Goal: Information Seeking & Learning: Learn about a topic

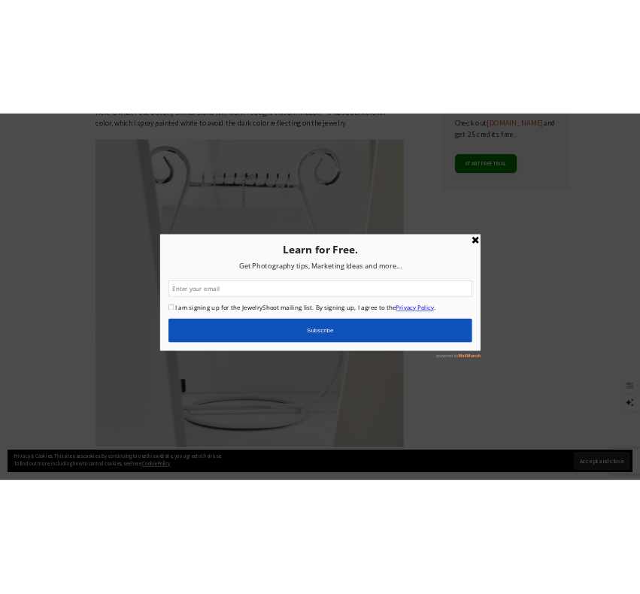
scroll to position [760, 0]
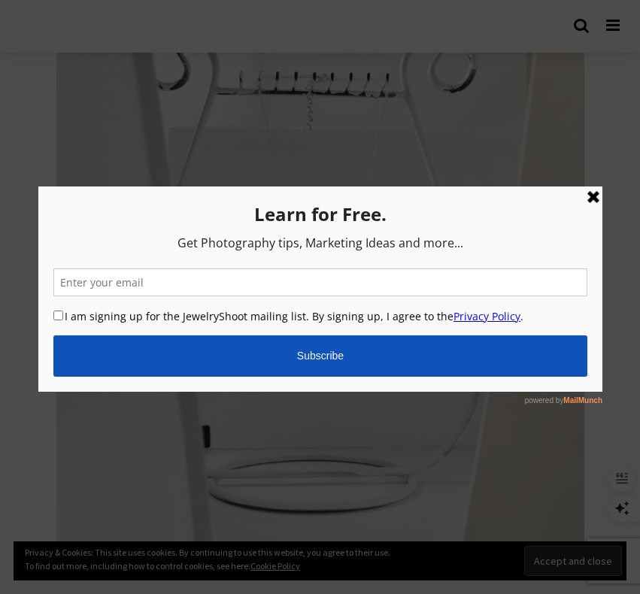
click at [591, 191] on link at bounding box center [593, 197] width 18 height 18
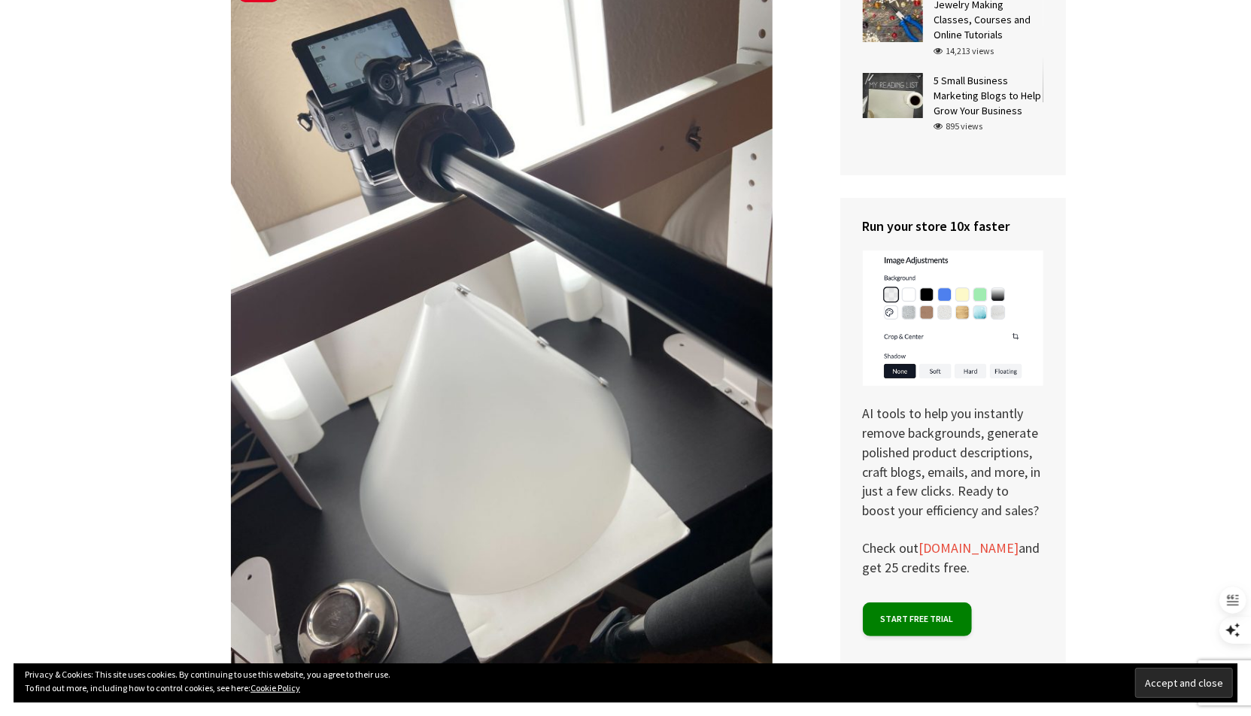
scroll to position [2904, 0]
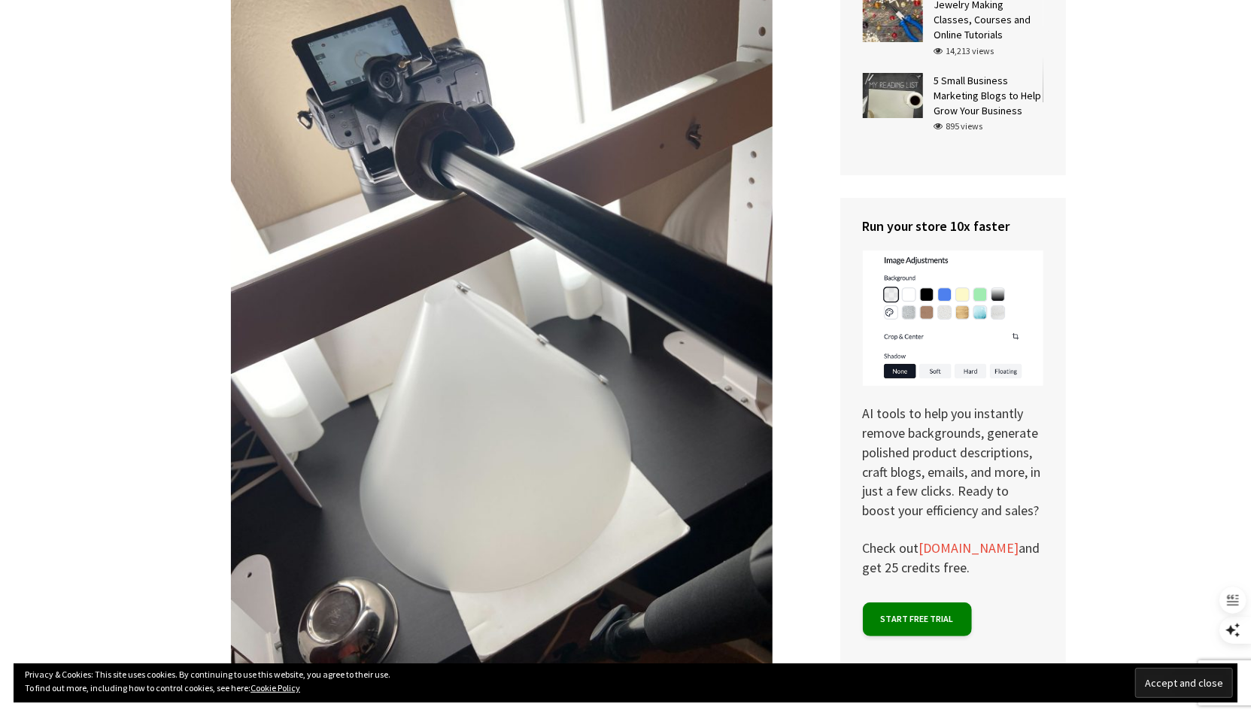
click at [1126, 644] on input "Accept and close" at bounding box center [1184, 683] width 98 height 30
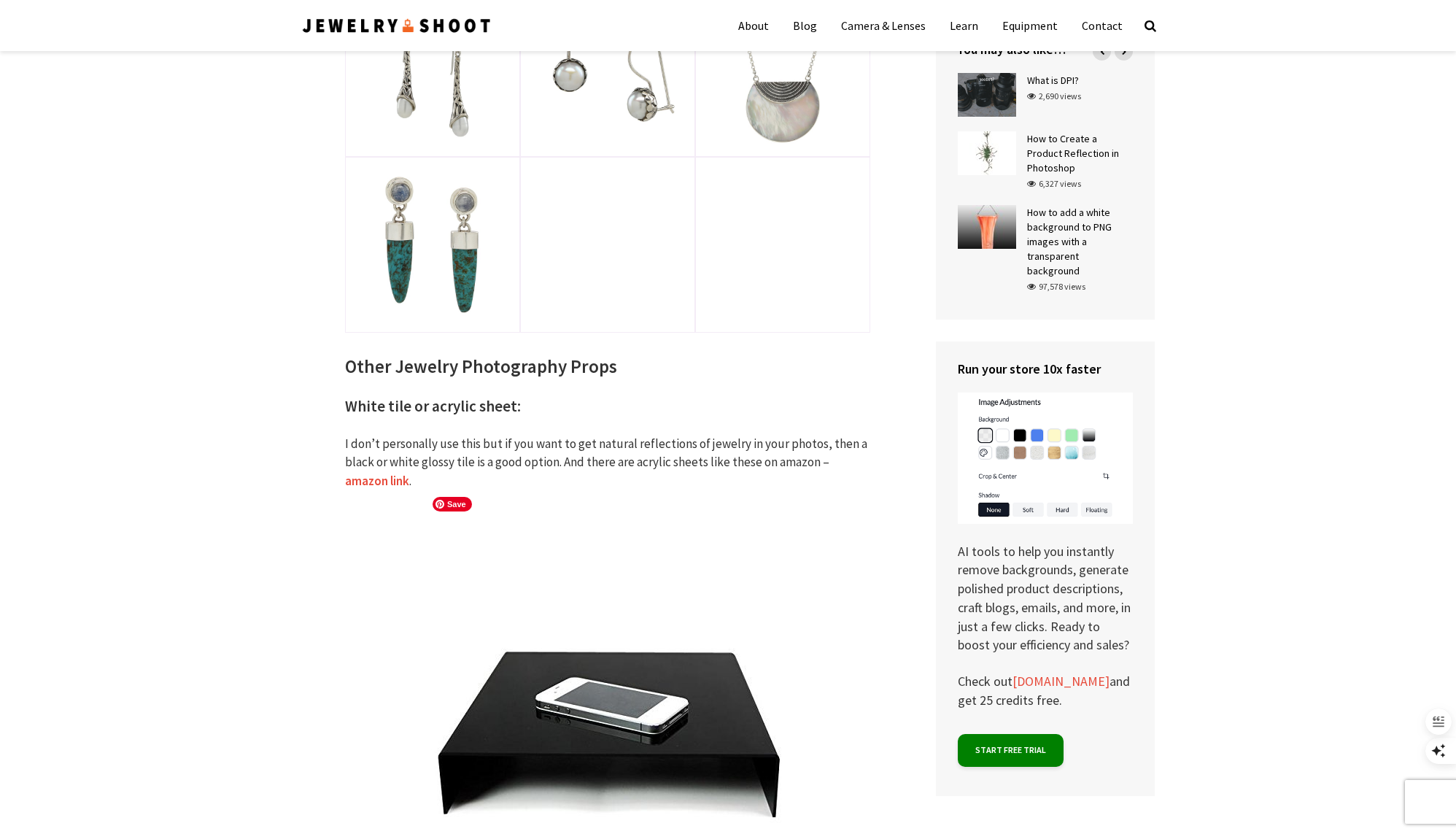
scroll to position [5857, 0]
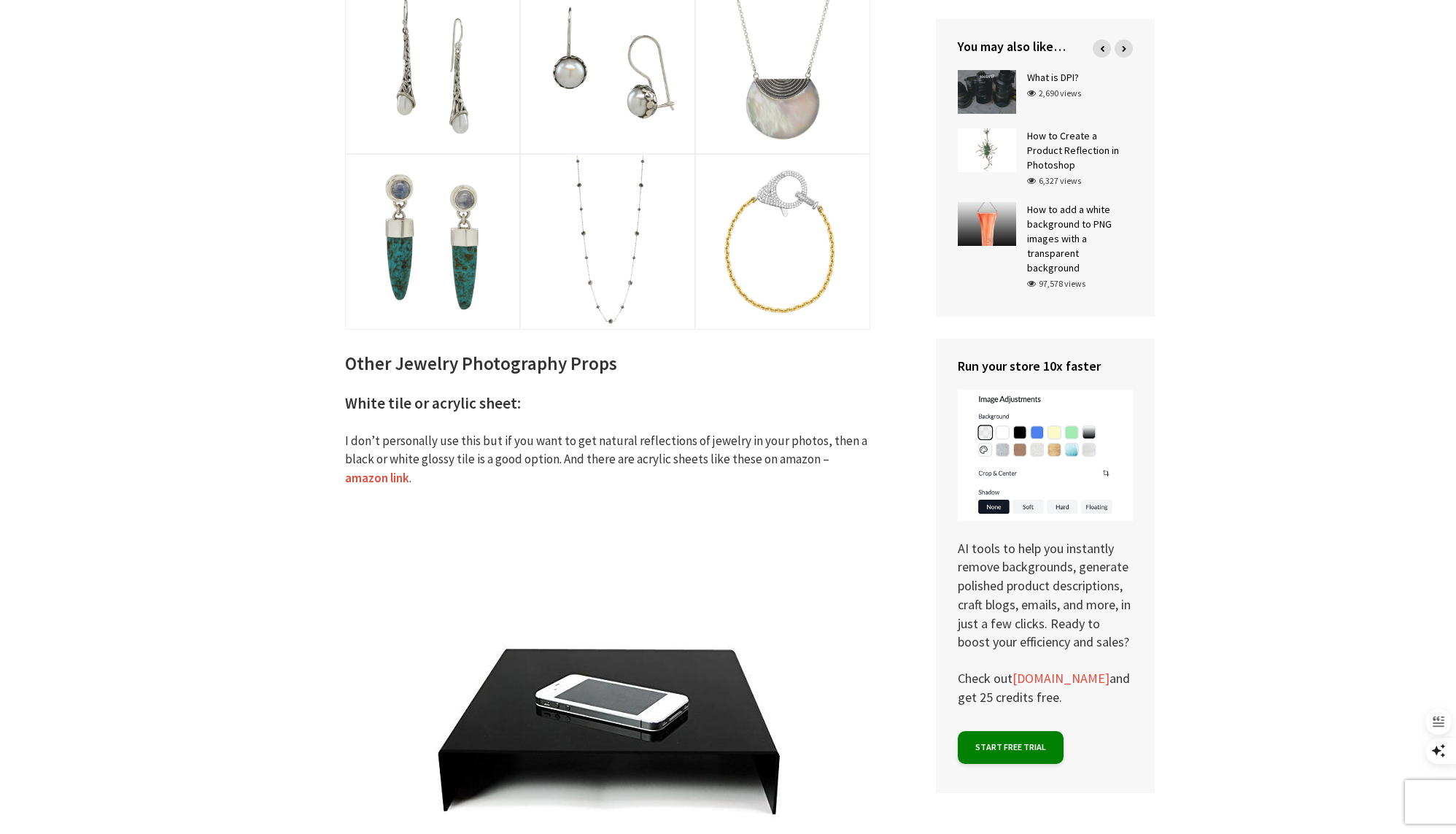
click at [409, 470] on link "amazon link" at bounding box center [377, 478] width 64 height 16
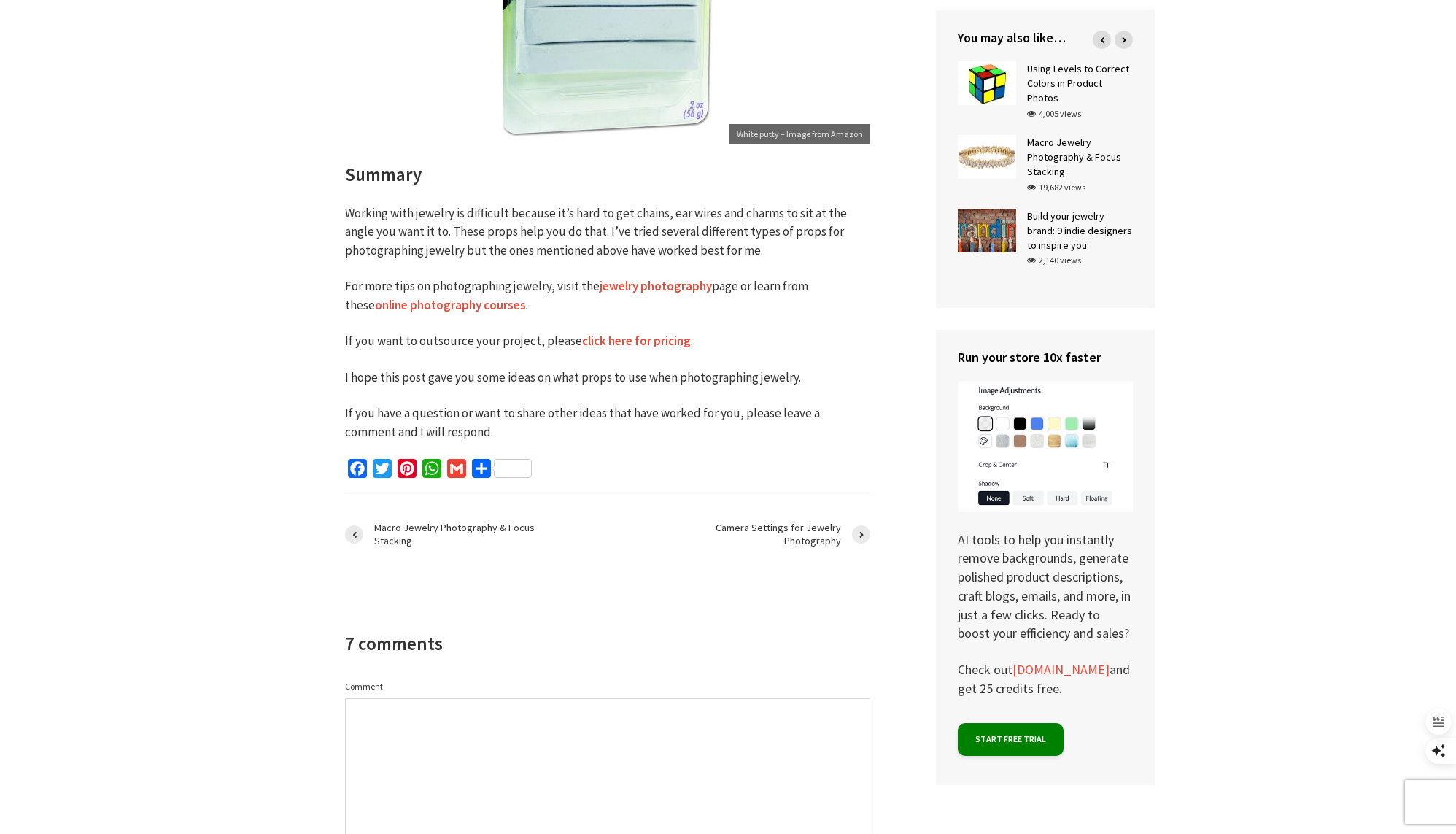
scroll to position [7157, 0]
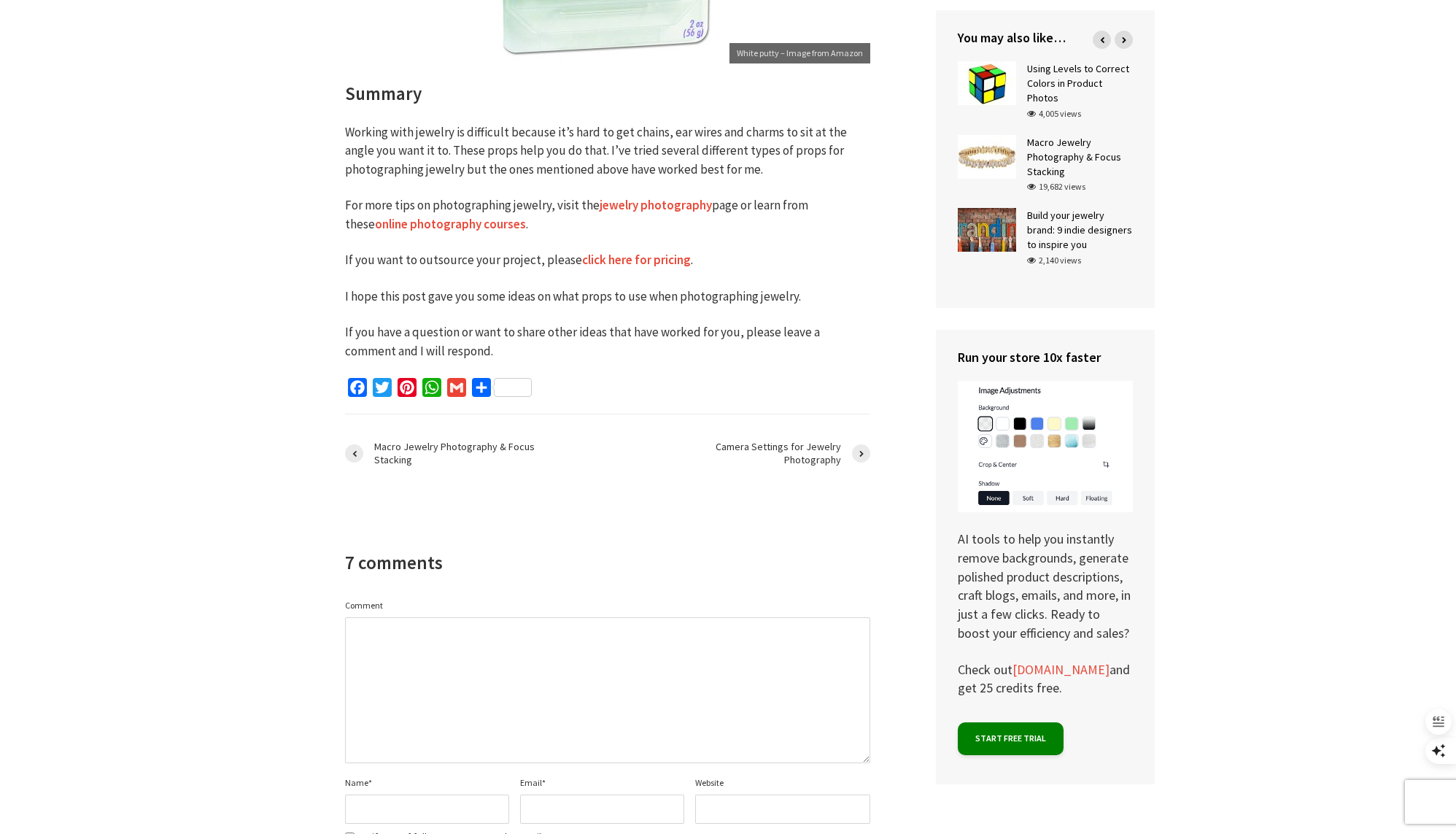
click at [629, 197] on link "jewelry photography" at bounding box center [655, 205] width 112 height 16
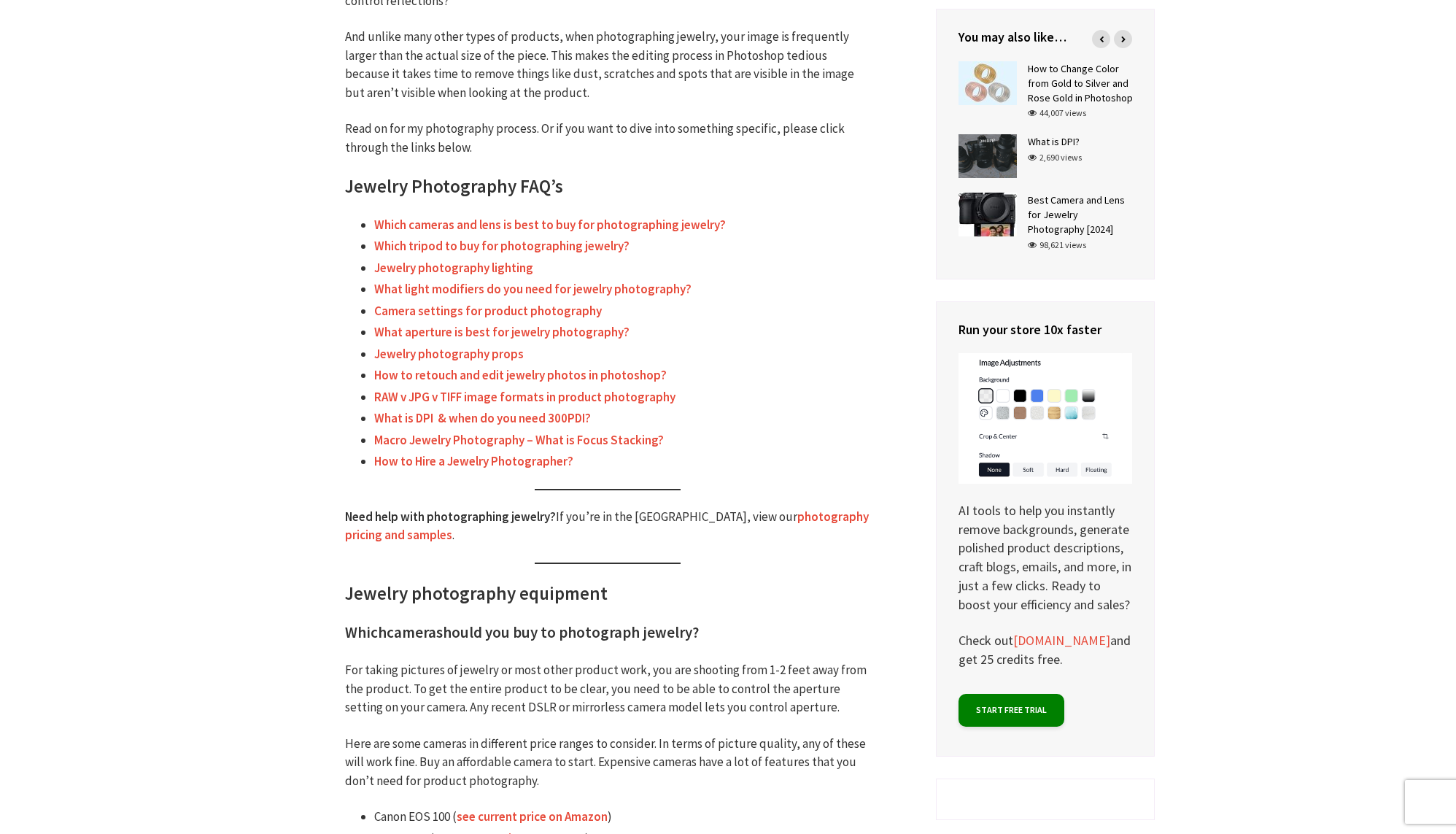
scroll to position [527, 0]
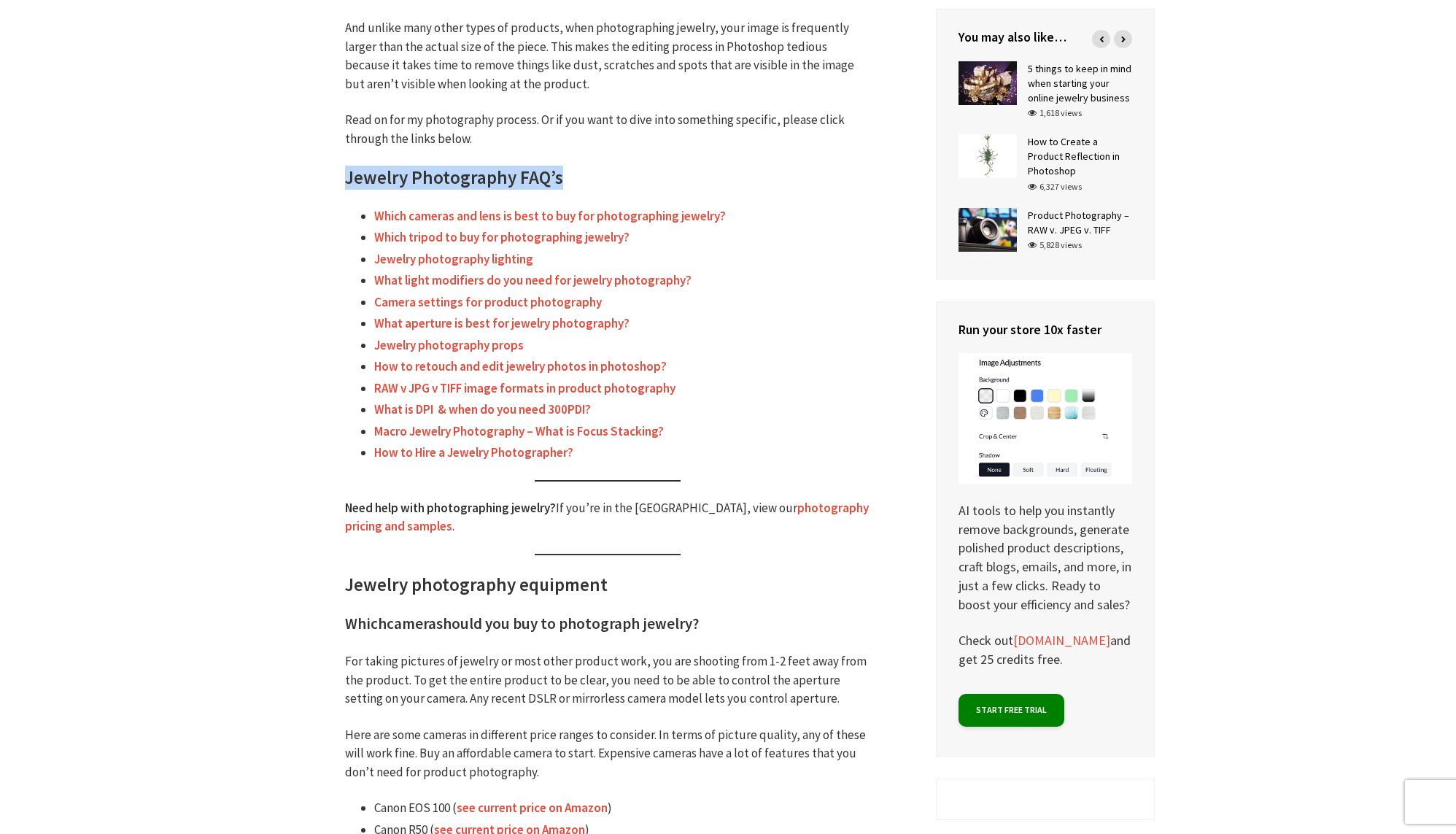
drag, startPoint x: 295, startPoint y: 173, endPoint x: 693, endPoint y: 469, distance: 496.0
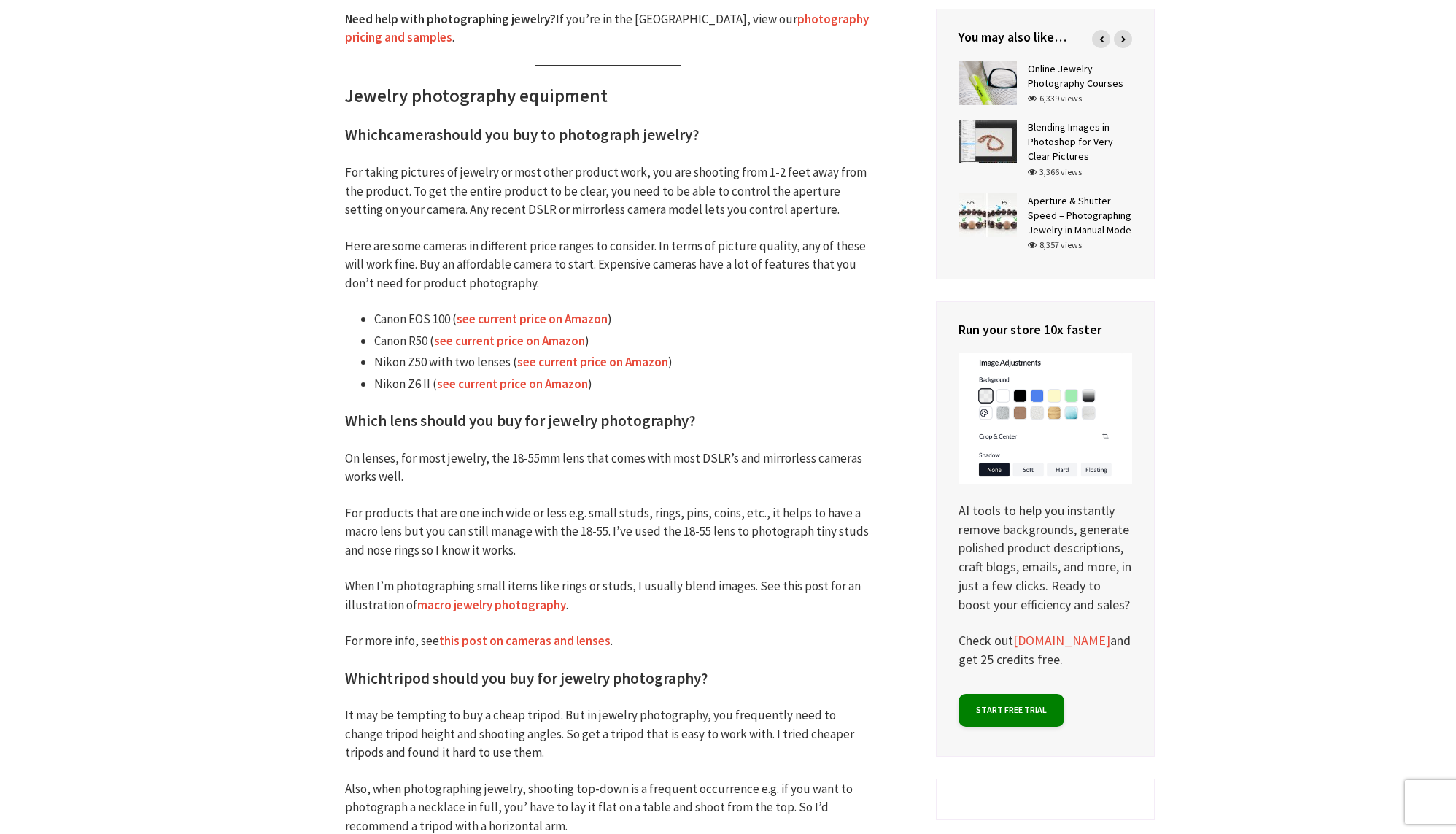
scroll to position [1017, 0]
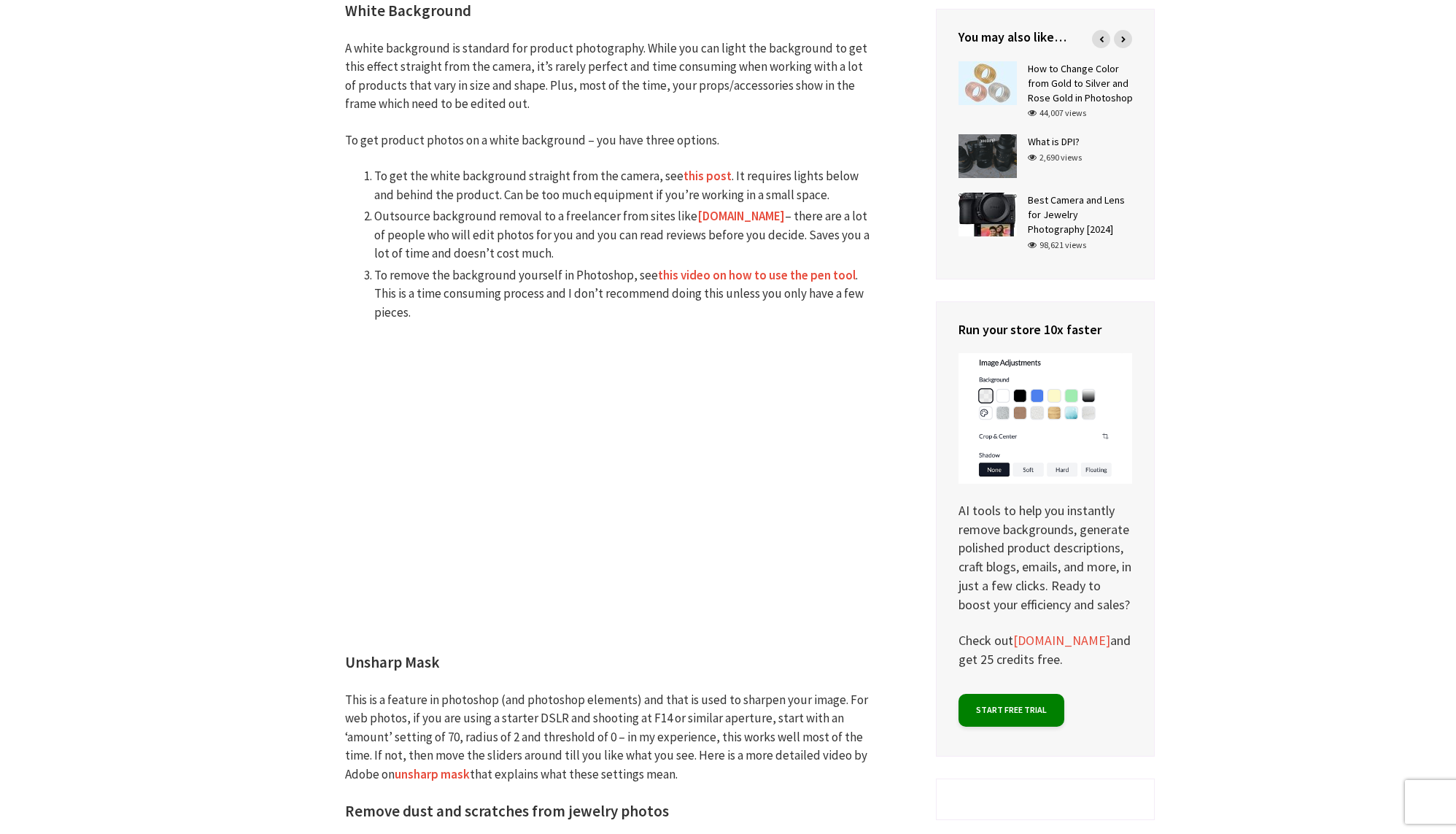
scroll to position [4305, 0]
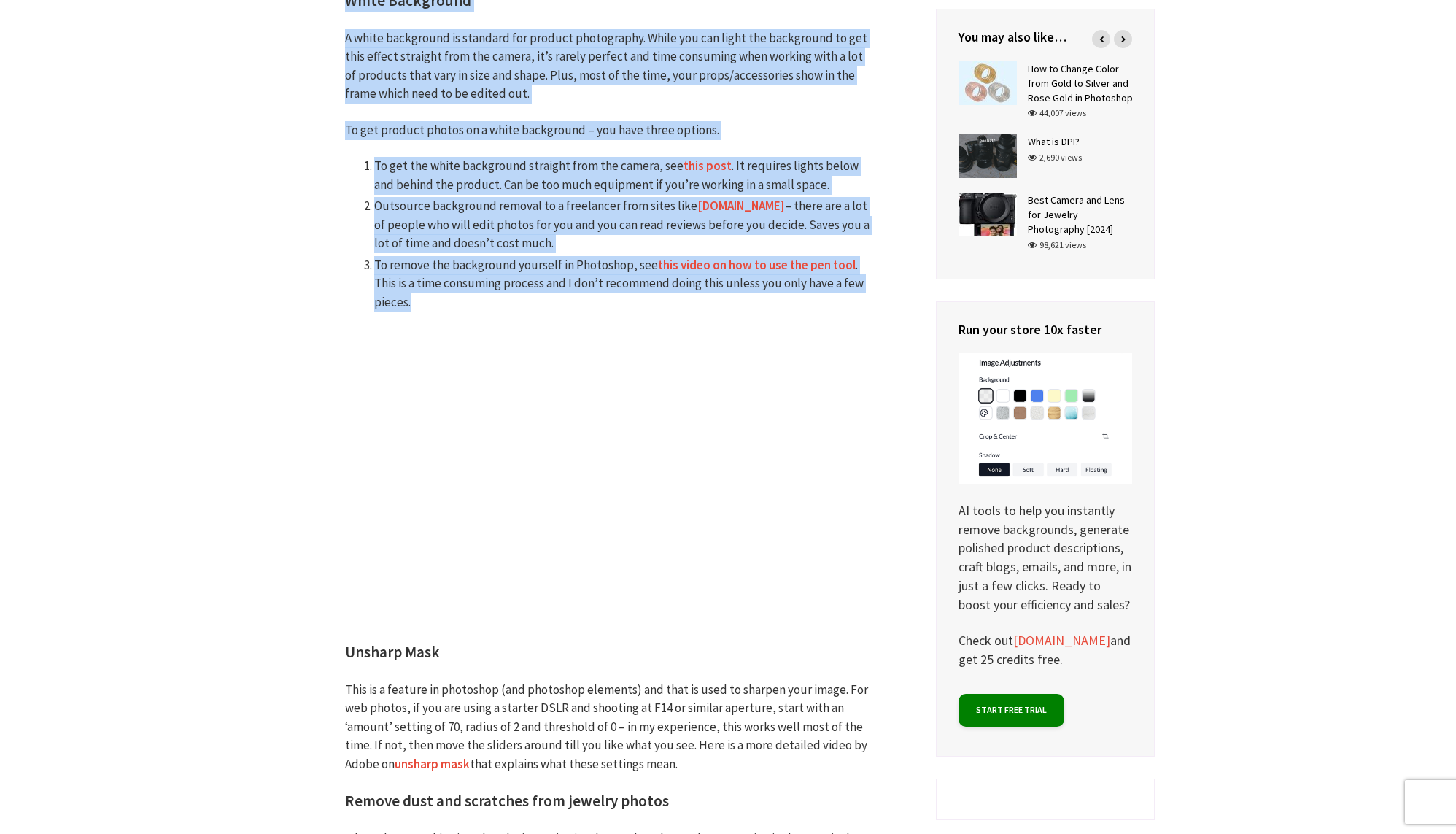
click at [431, 290] on li "To remove the background yourself in Photoshop, see this video on how to use th…" at bounding box center [622, 284] width 496 height 56
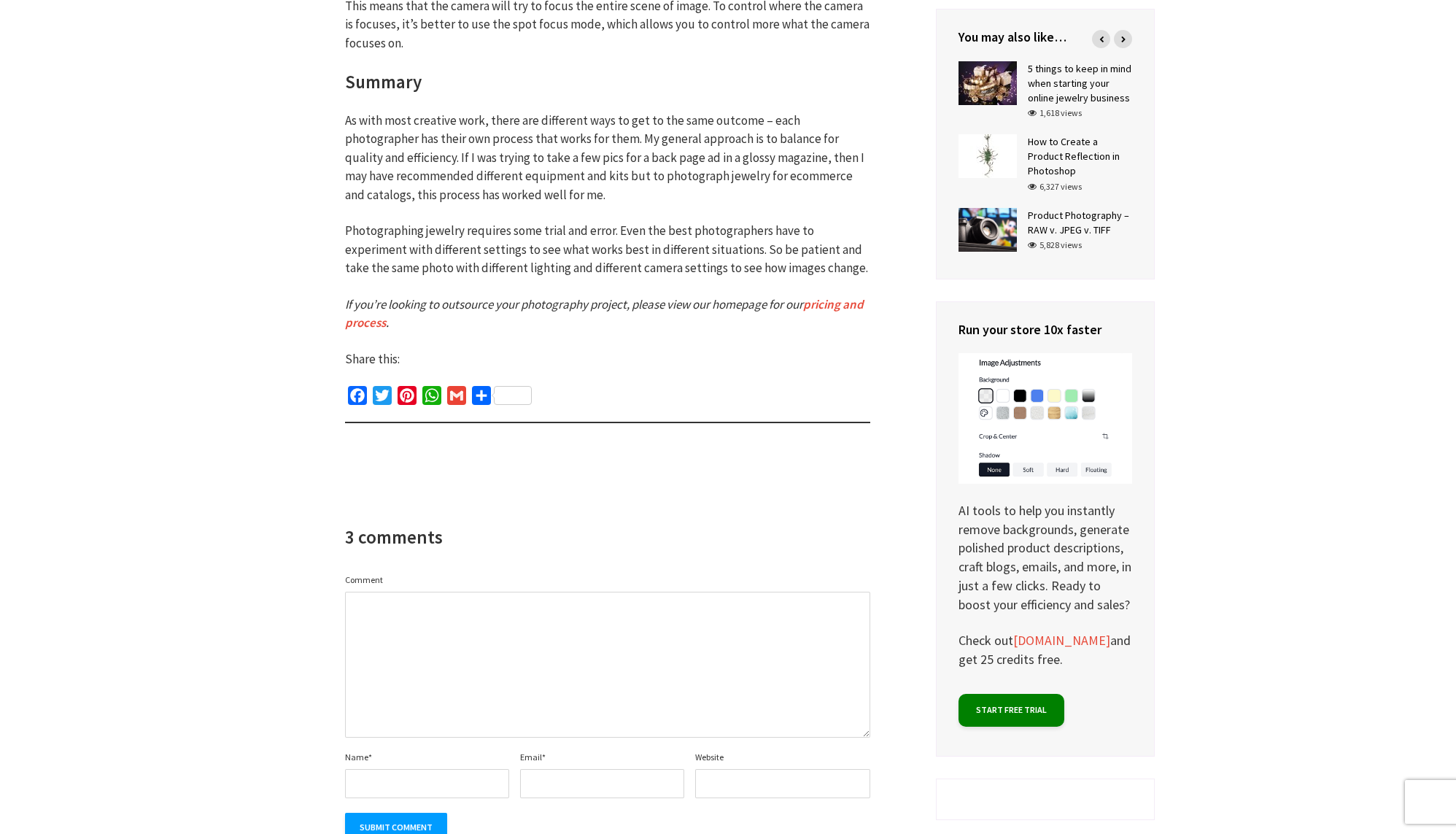
scroll to position [6658, 0]
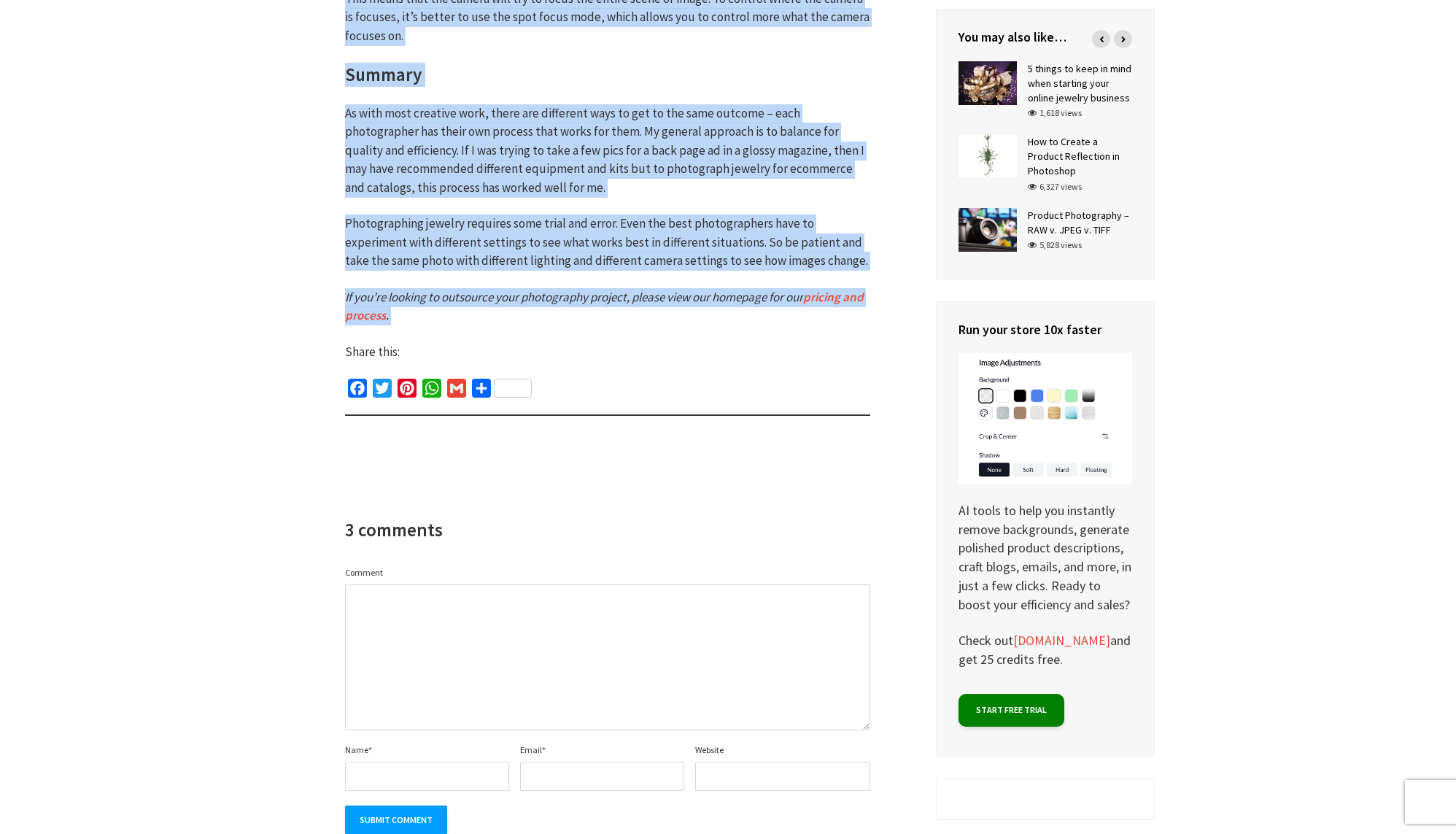
click at [420, 343] on p "Share this:" at bounding box center [608, 353] width 525 height 19
copy div "Loremip Dolorsitame CON’a Elits doeiusm tem inci ut labo et dol mag aliquaenima…"
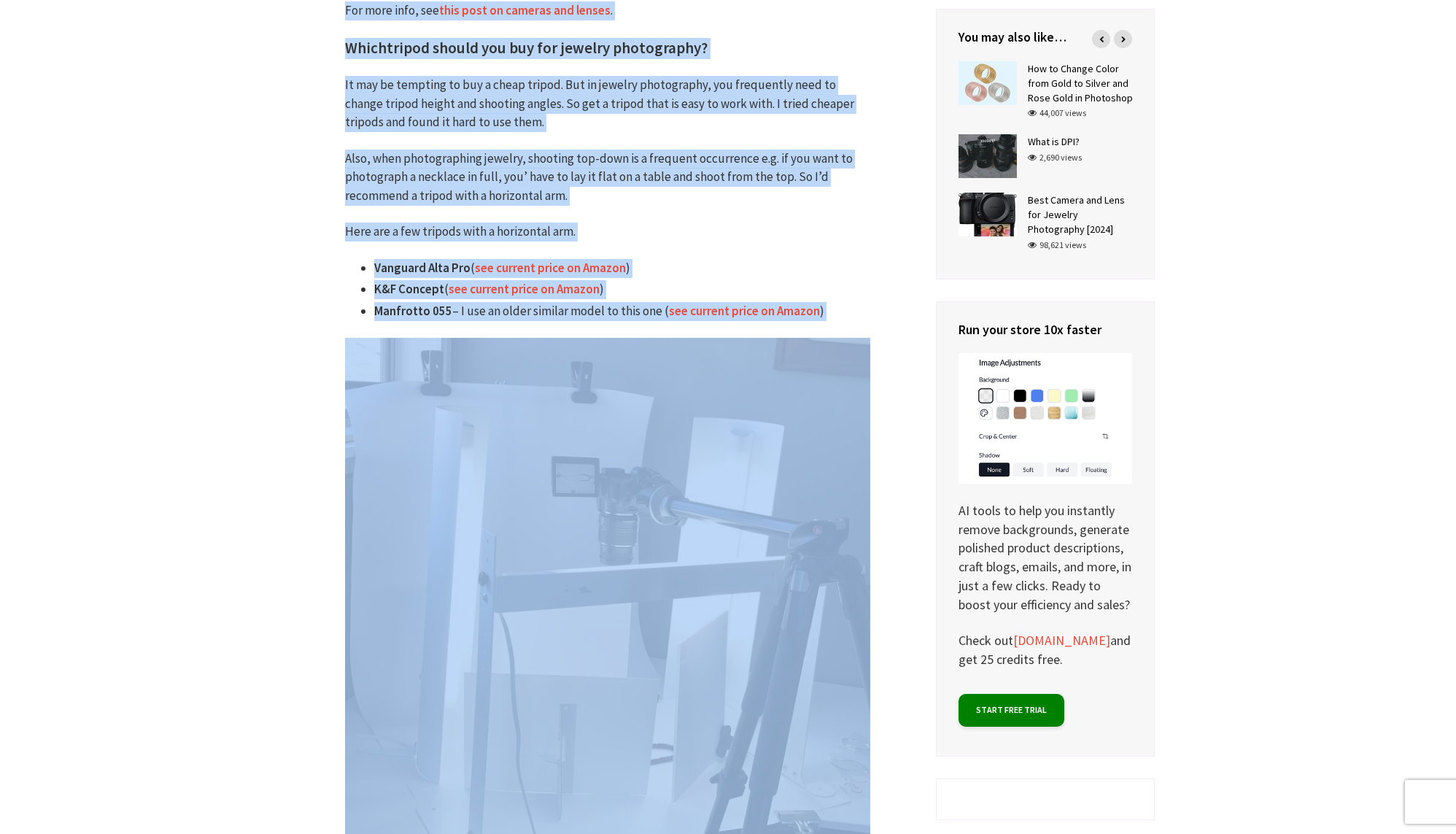
scroll to position [1652, 0]
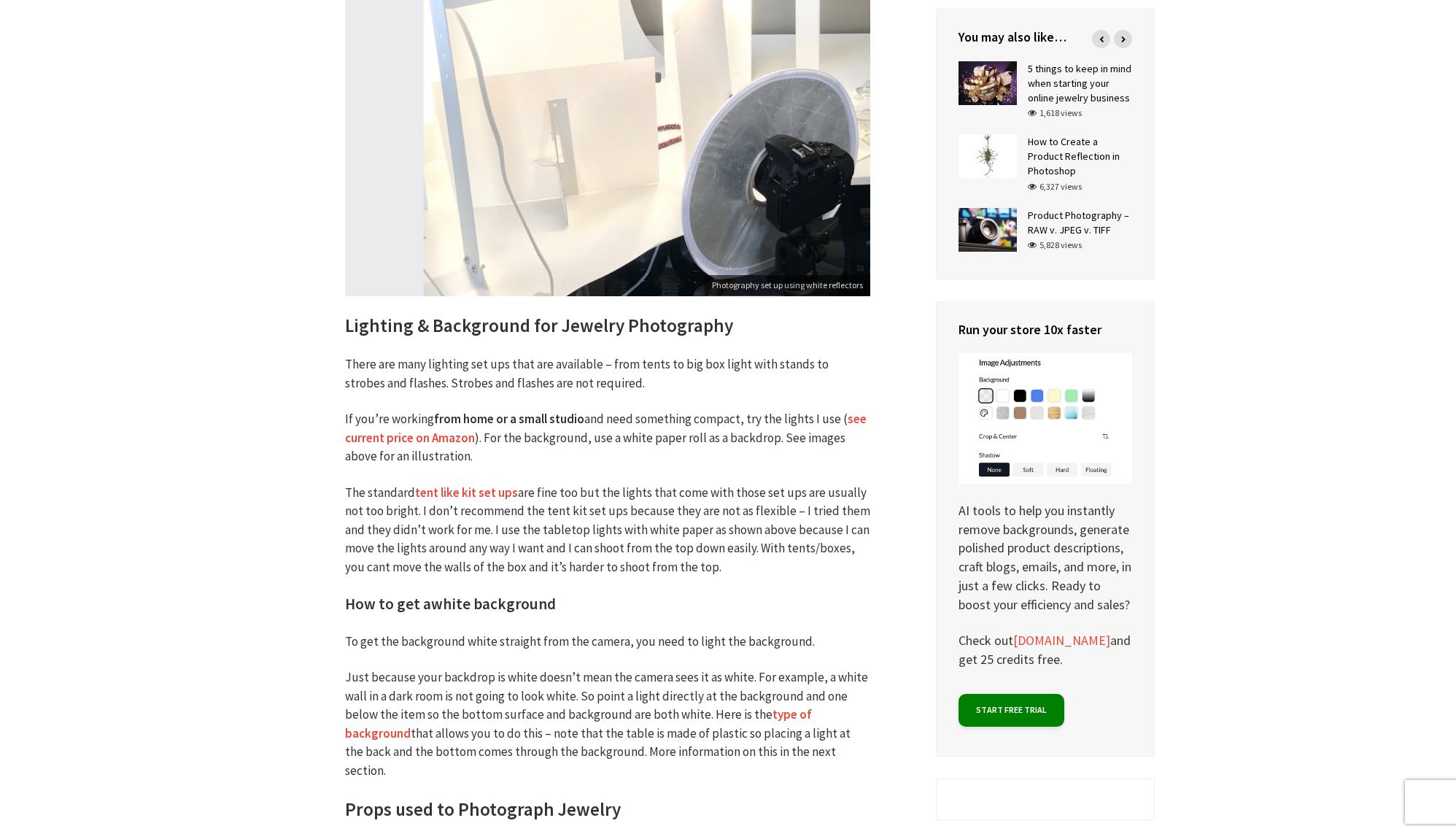
scroll to position [3190, 0]
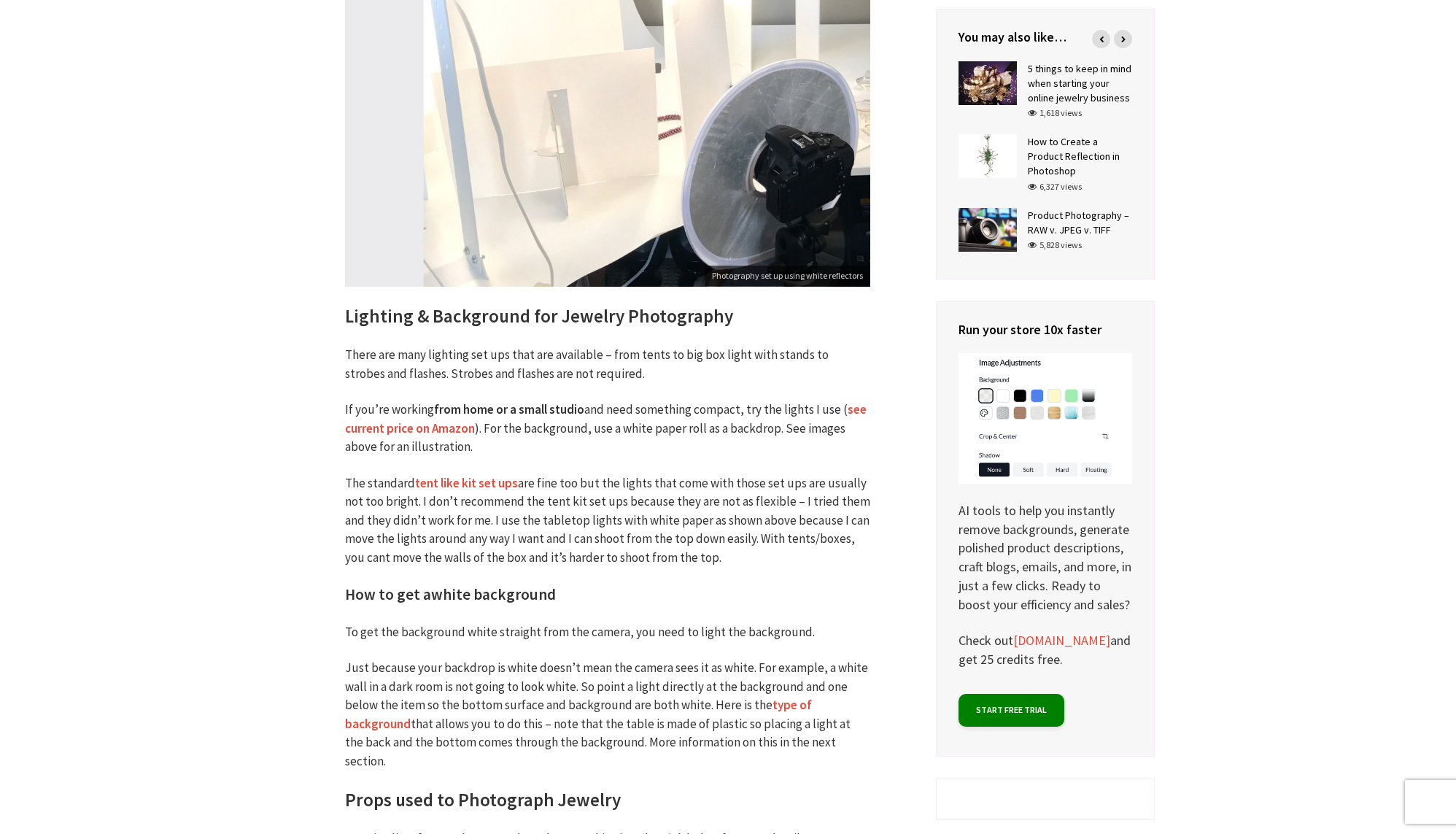
click at [853, 411] on link "see current price on Amazon" at bounding box center [606, 419] width 522 height 36
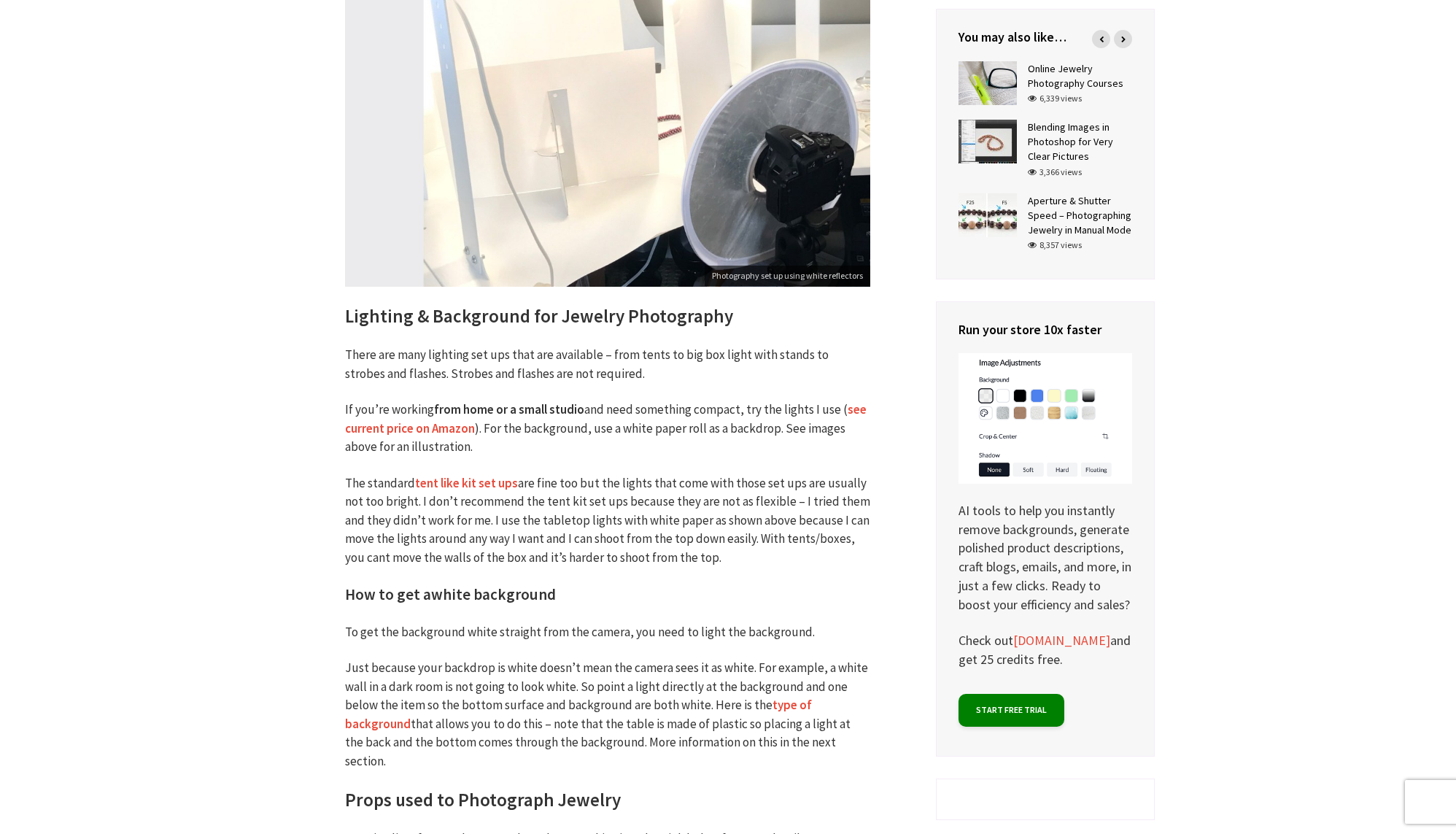
click at [439, 481] on link "tent like kit set ups" at bounding box center [466, 483] width 103 height 16
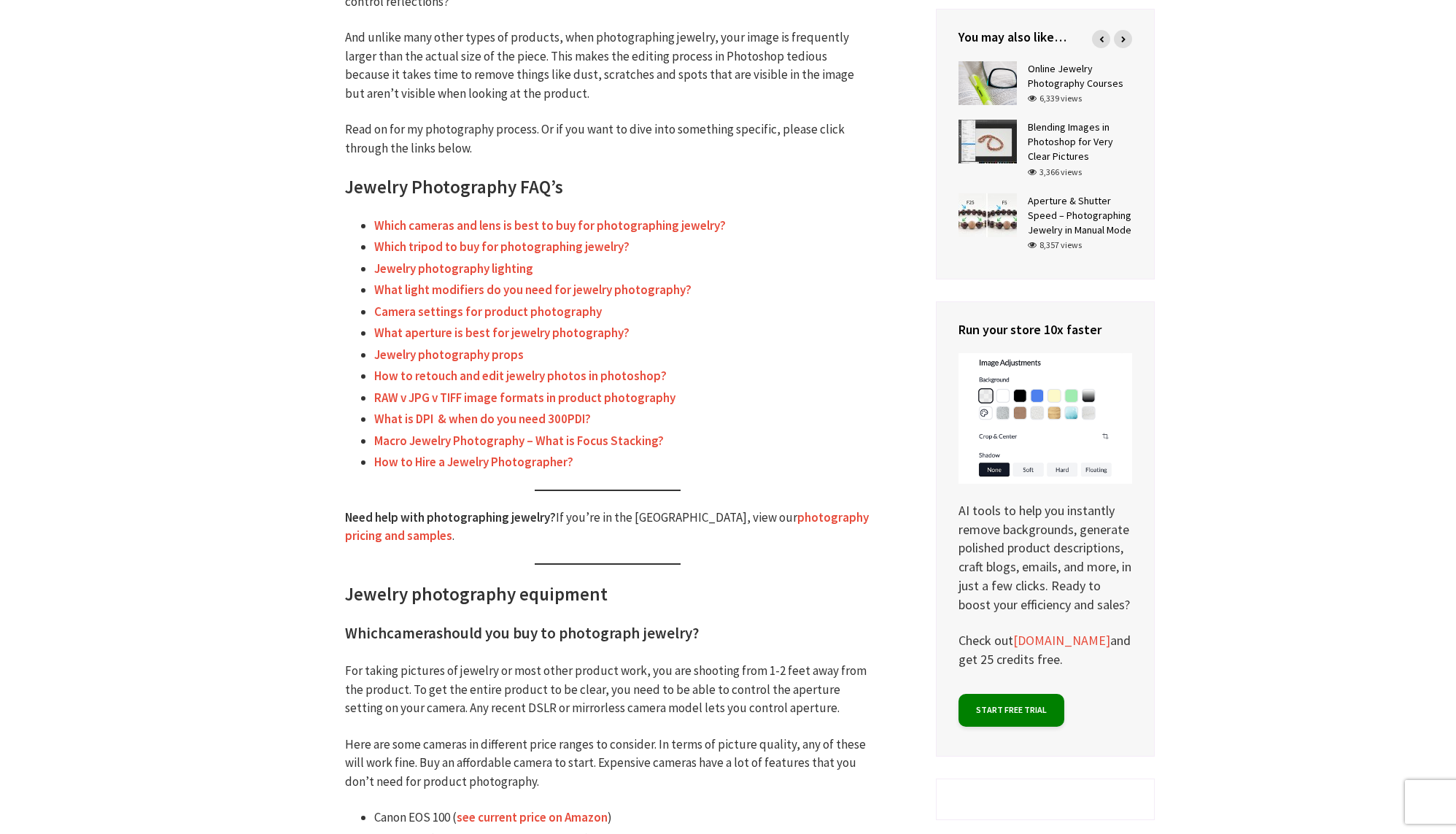
scroll to position [523, 0]
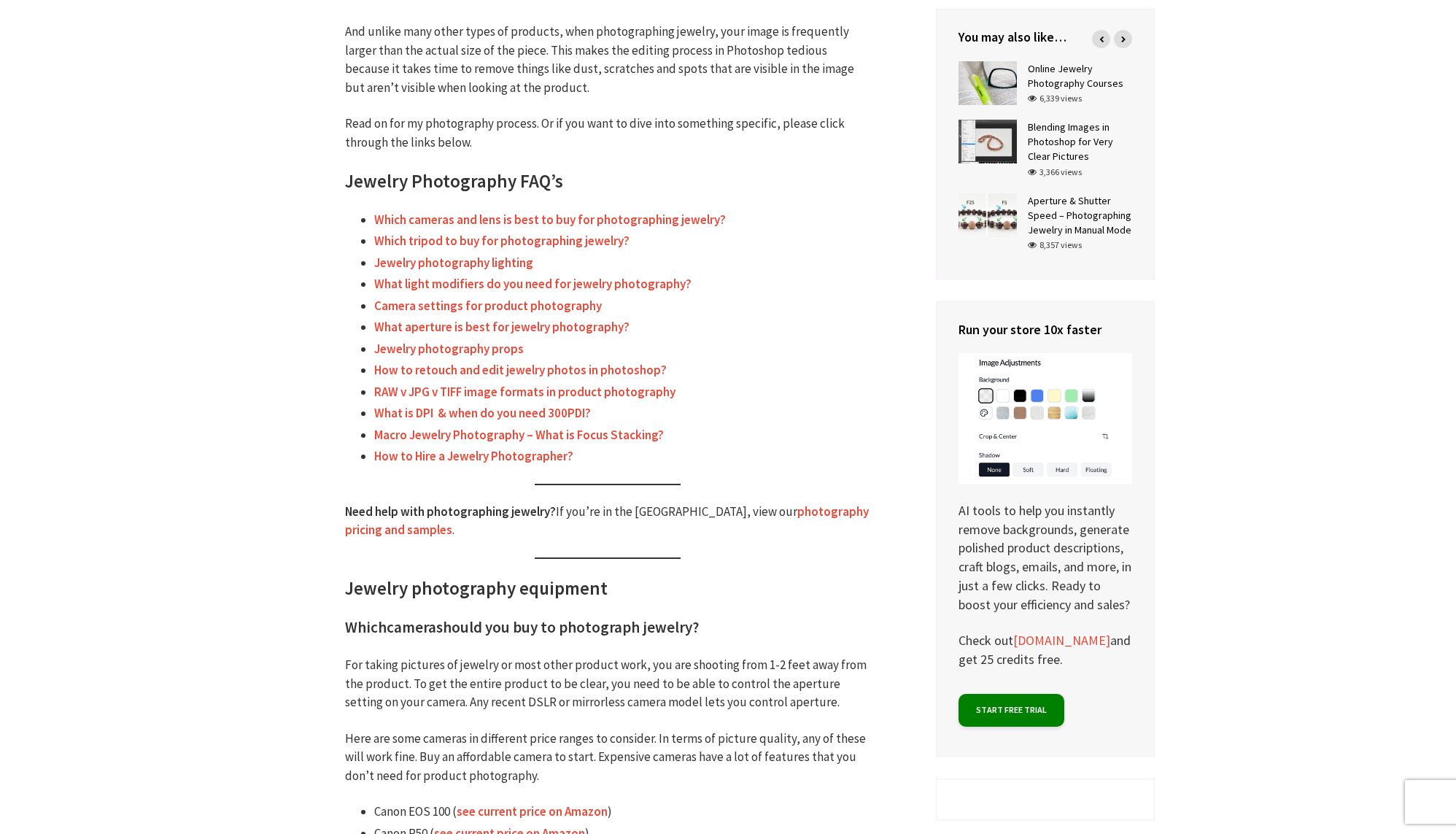
click at [430, 351] on link "Jewelry photography props" at bounding box center [449, 348] width 149 height 16
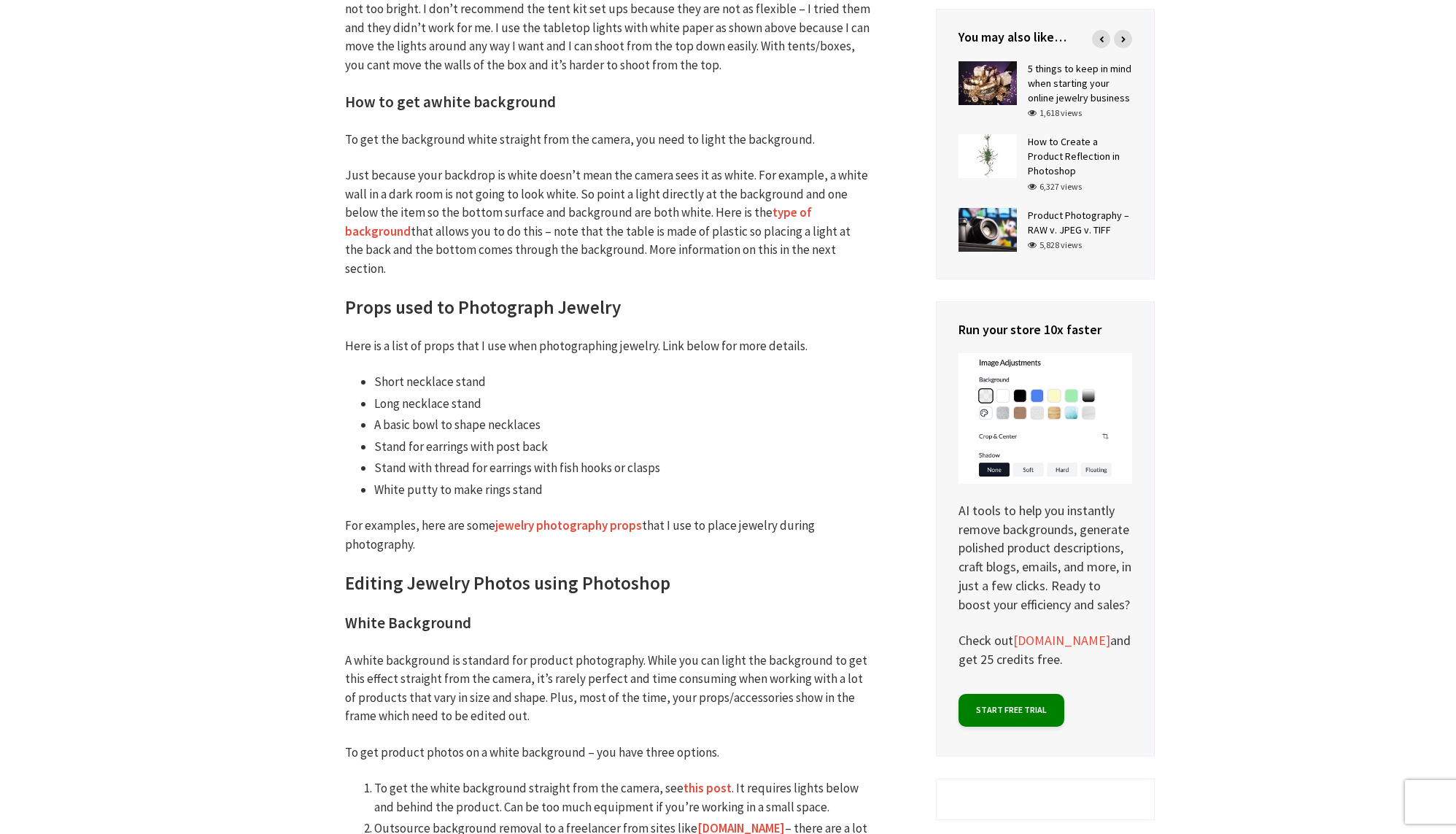
scroll to position [3691, 0]
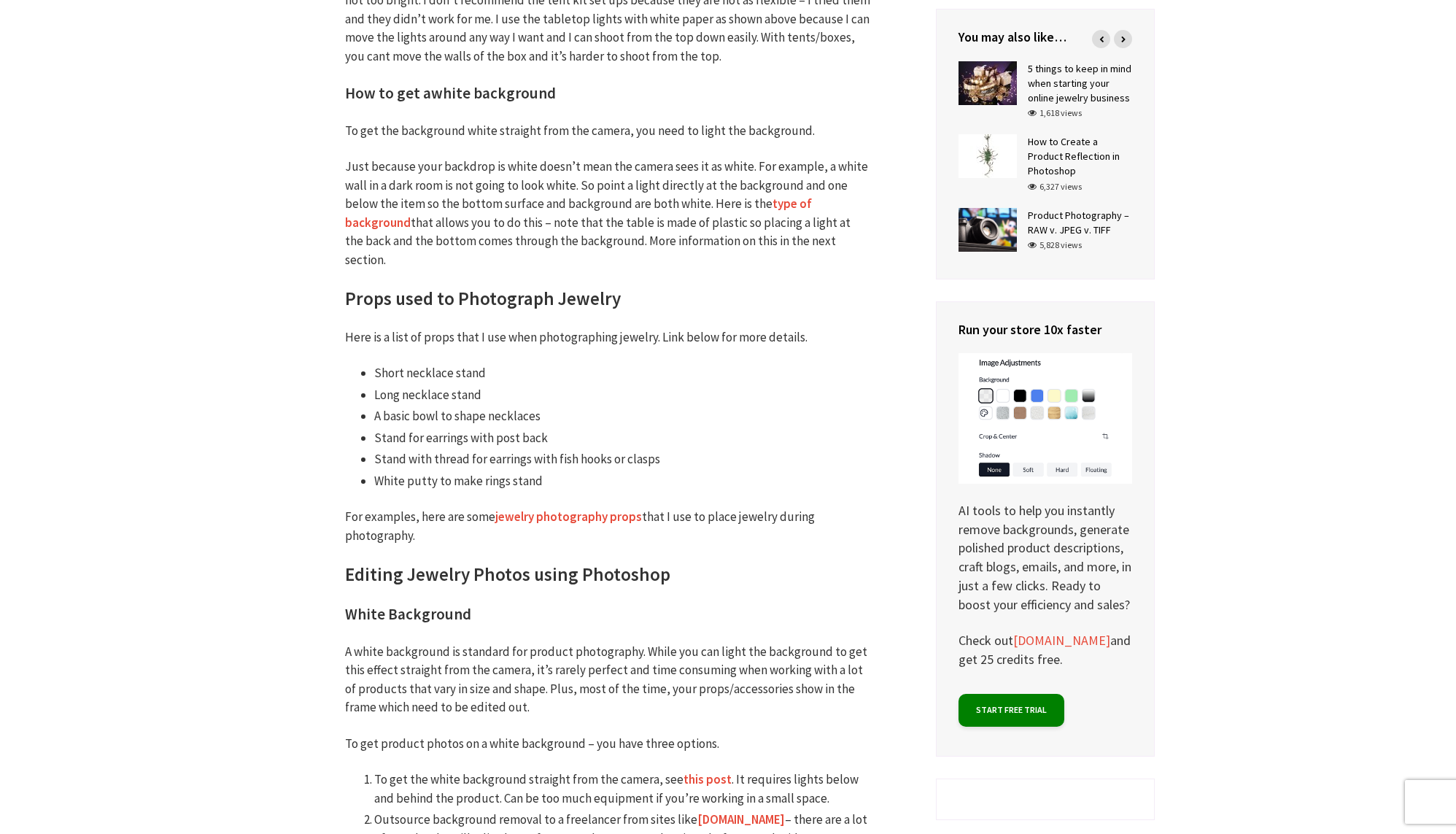
click at [811, 202] on link "type of background" at bounding box center [579, 213] width 467 height 36
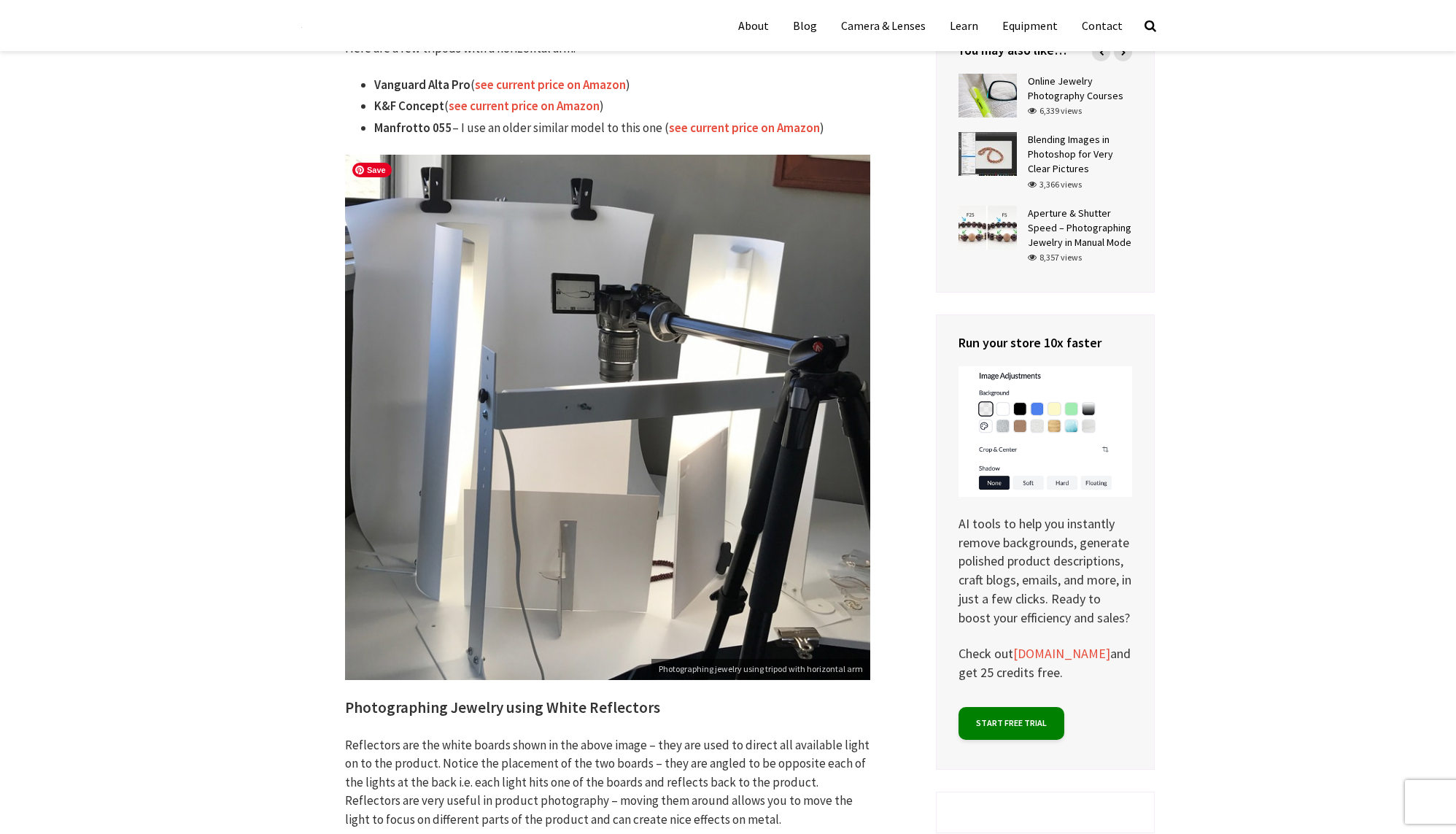
scroll to position [1798, 0]
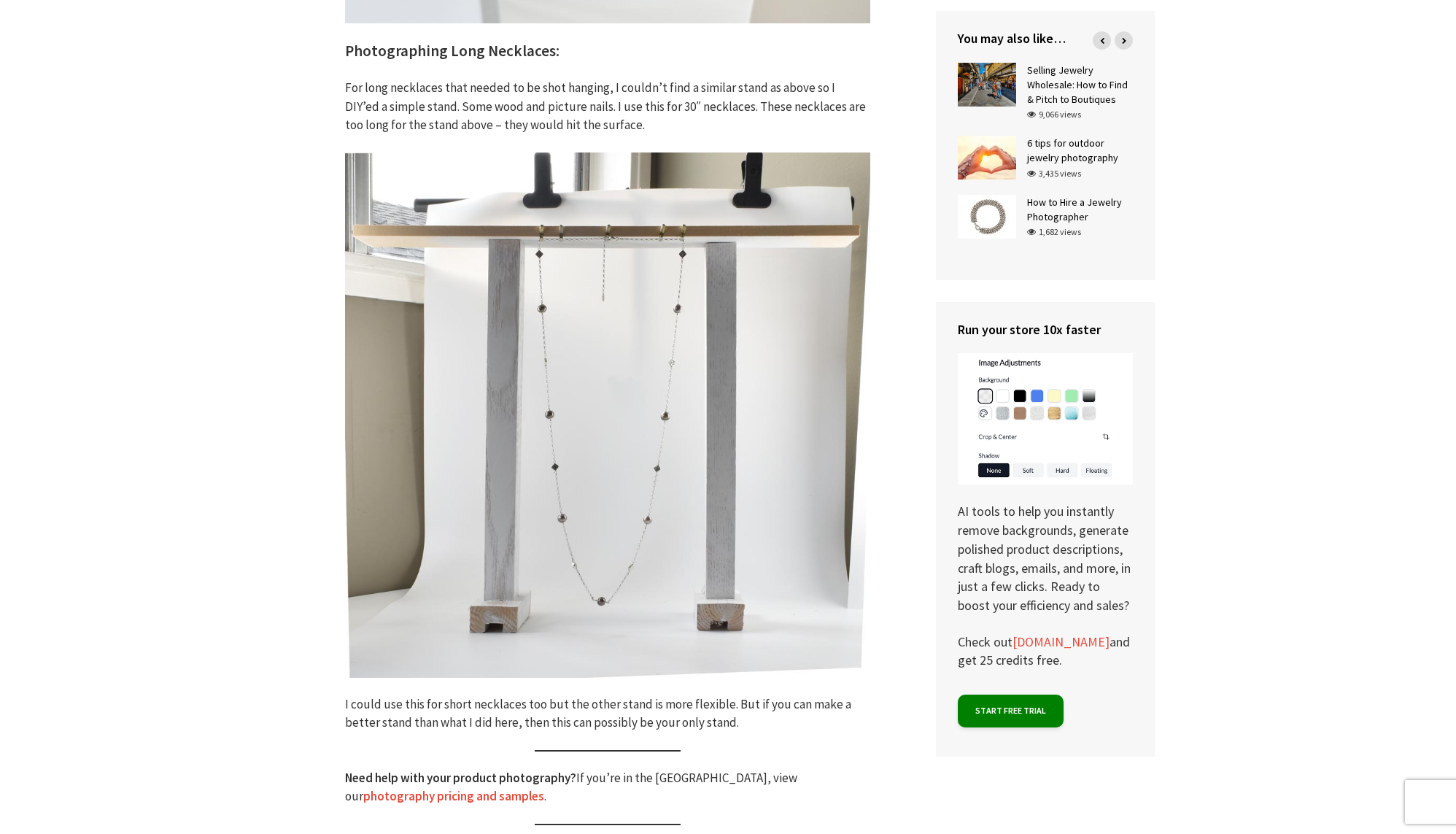
scroll to position [1302, 0]
